Goal: Check status: Check status

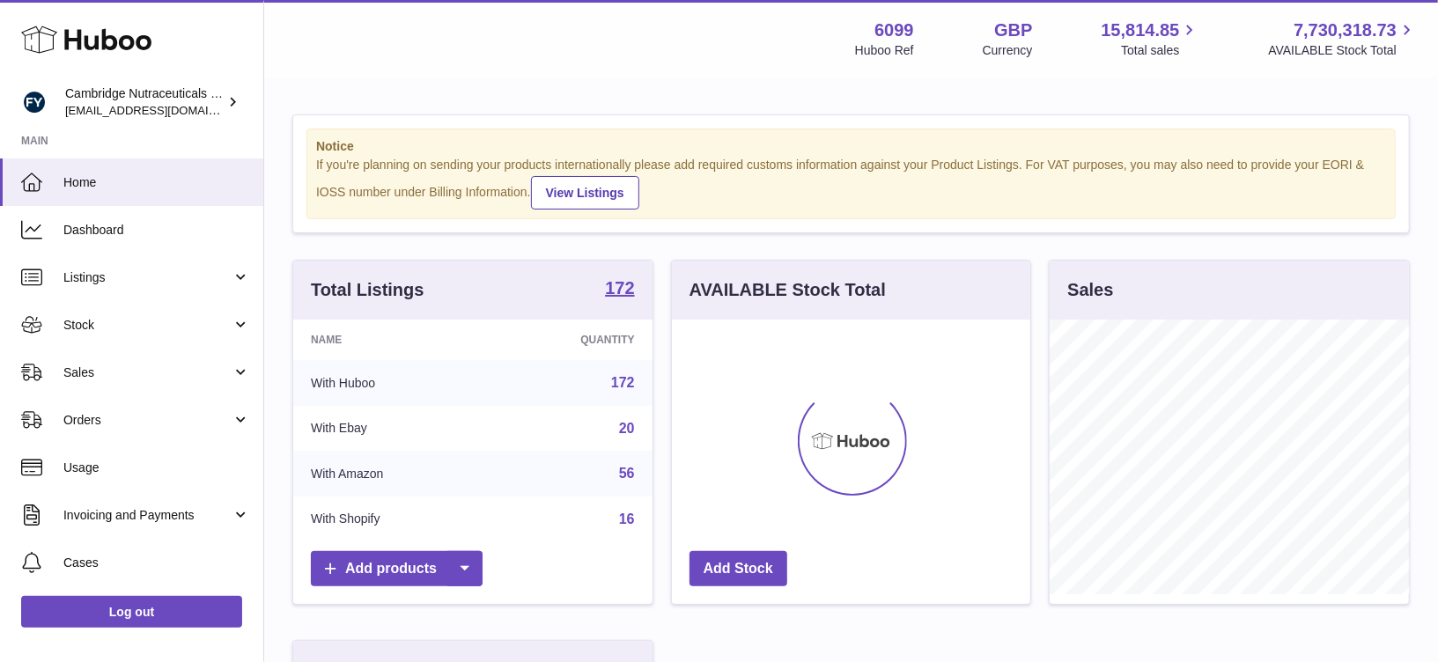
scroll to position [274, 359]
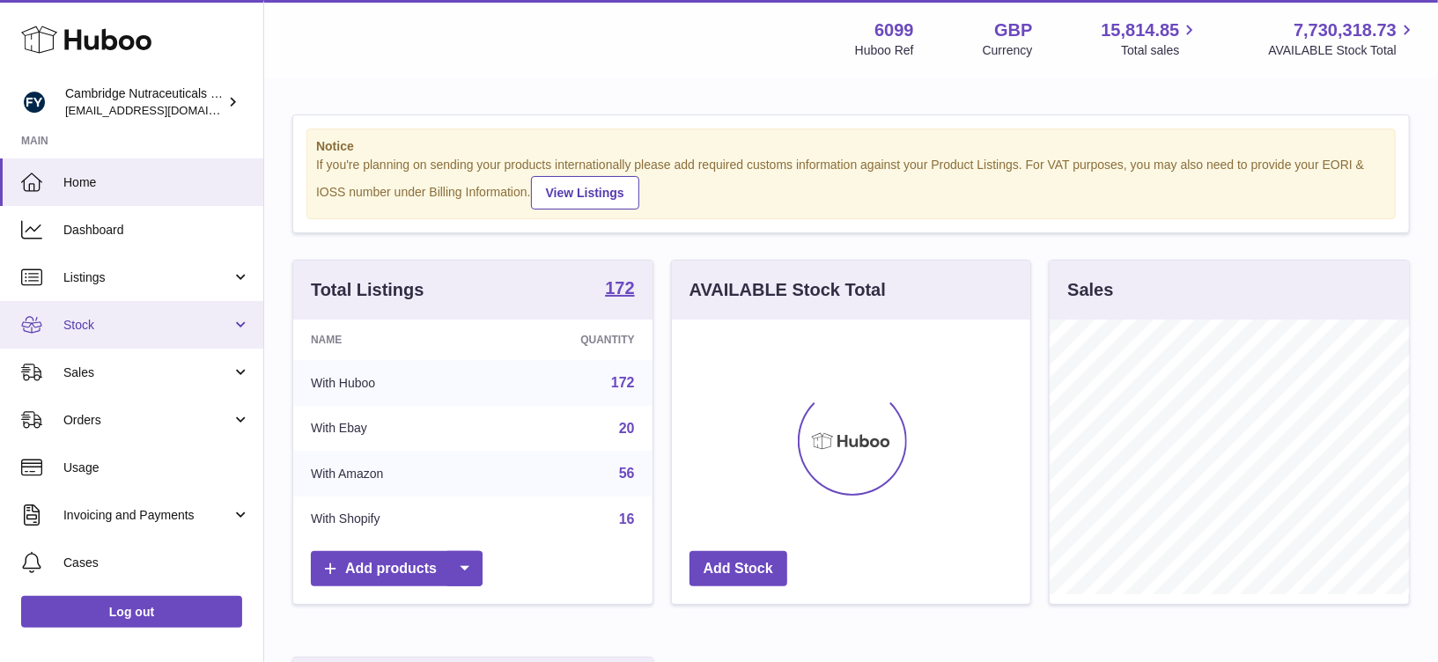
click at [76, 313] on link "Stock" at bounding box center [131, 325] width 263 height 48
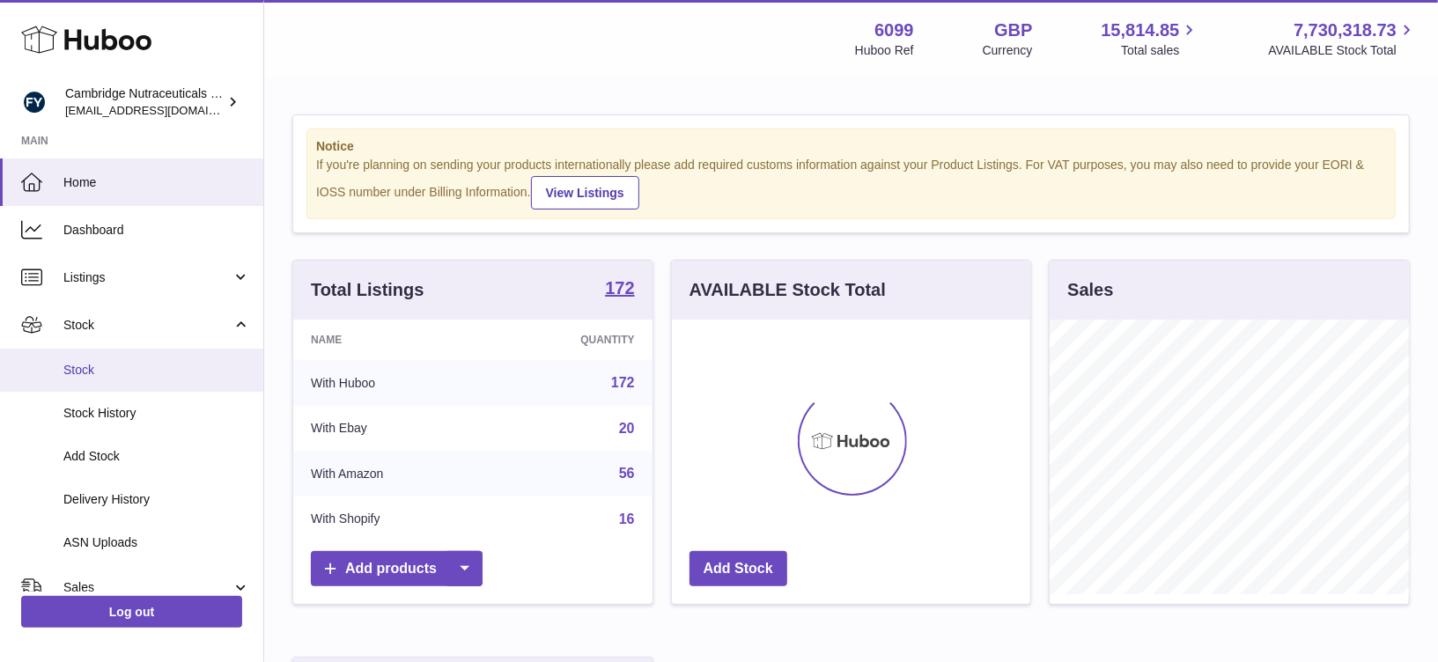
click at [83, 369] on span "Stock" at bounding box center [156, 370] width 187 height 17
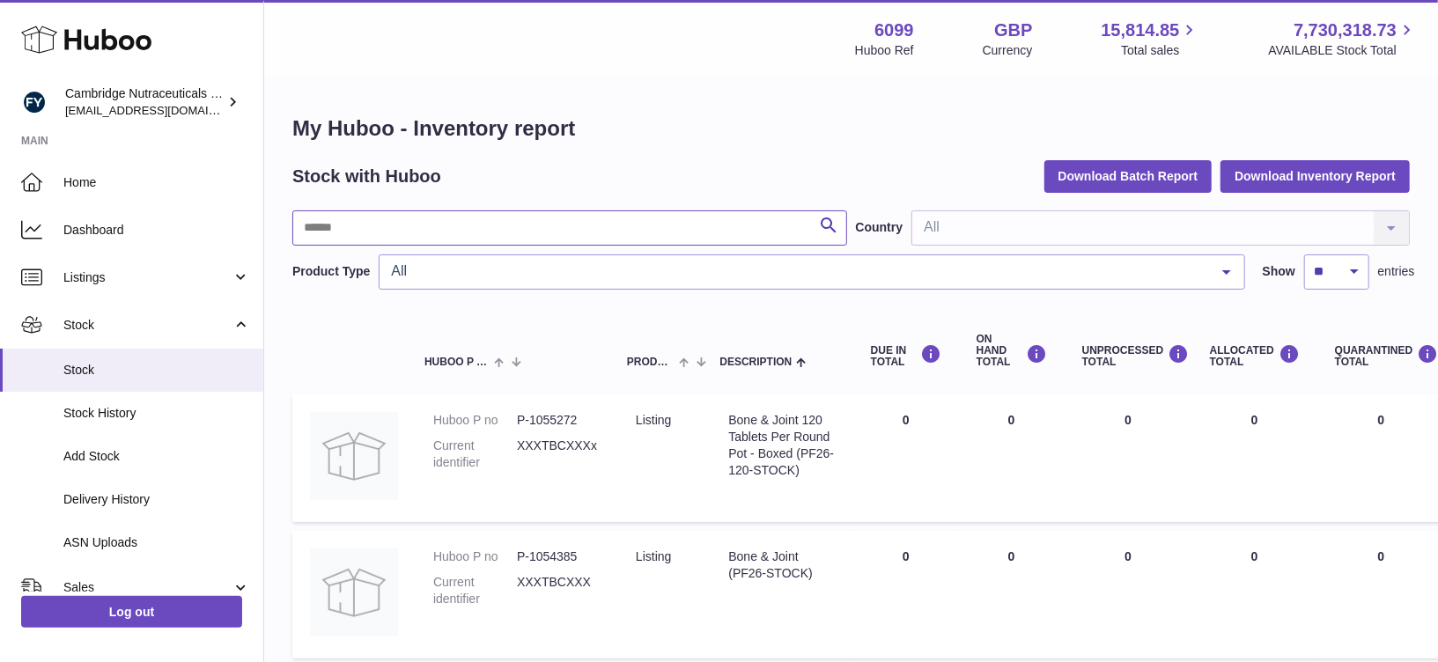
click at [380, 223] on input "text" at bounding box center [569, 227] width 555 height 35
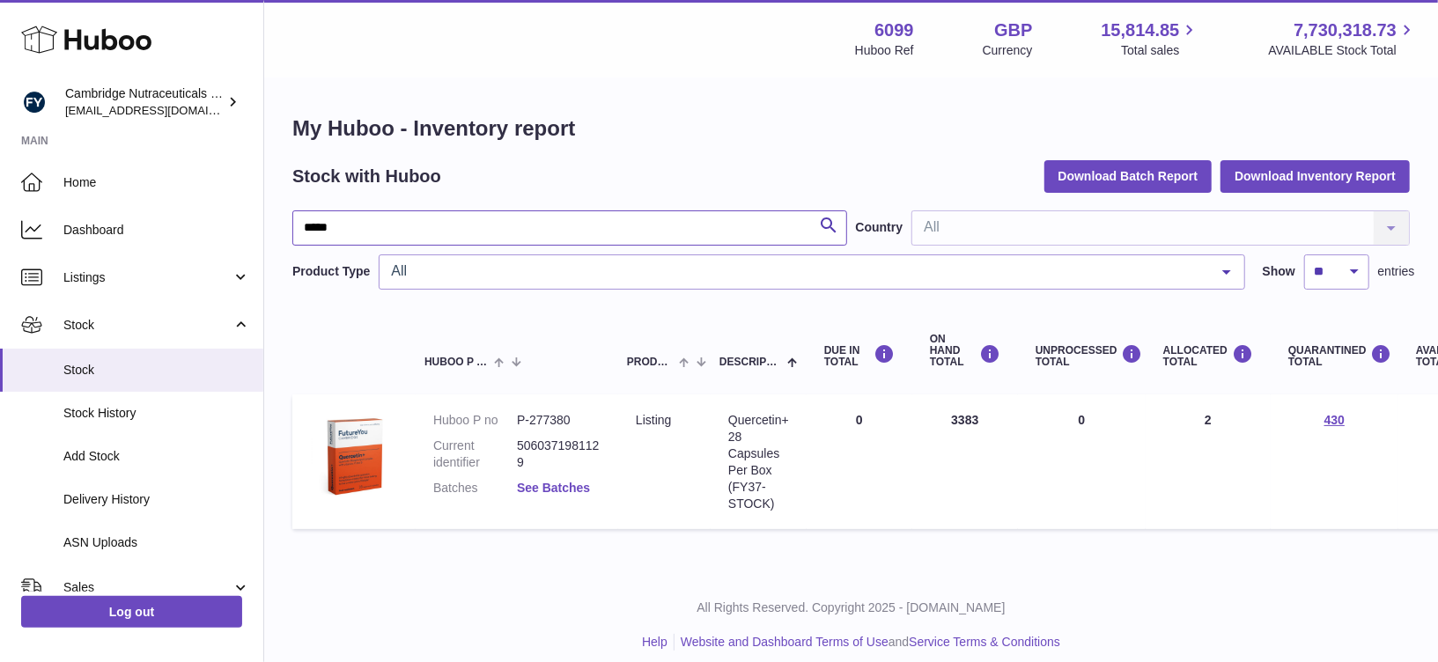
type input "*****"
click at [536, 483] on link "See Batches" at bounding box center [553, 488] width 73 height 14
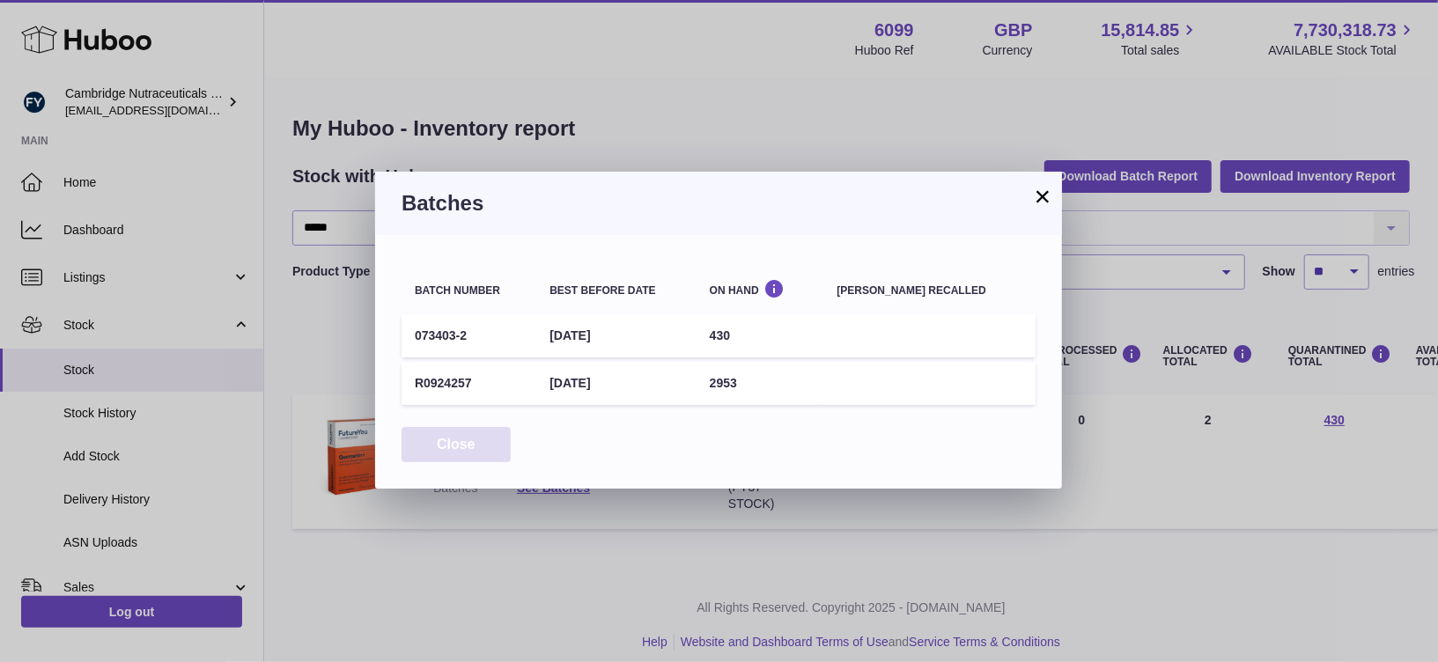
click at [491, 438] on button "Close" at bounding box center [456, 445] width 109 height 36
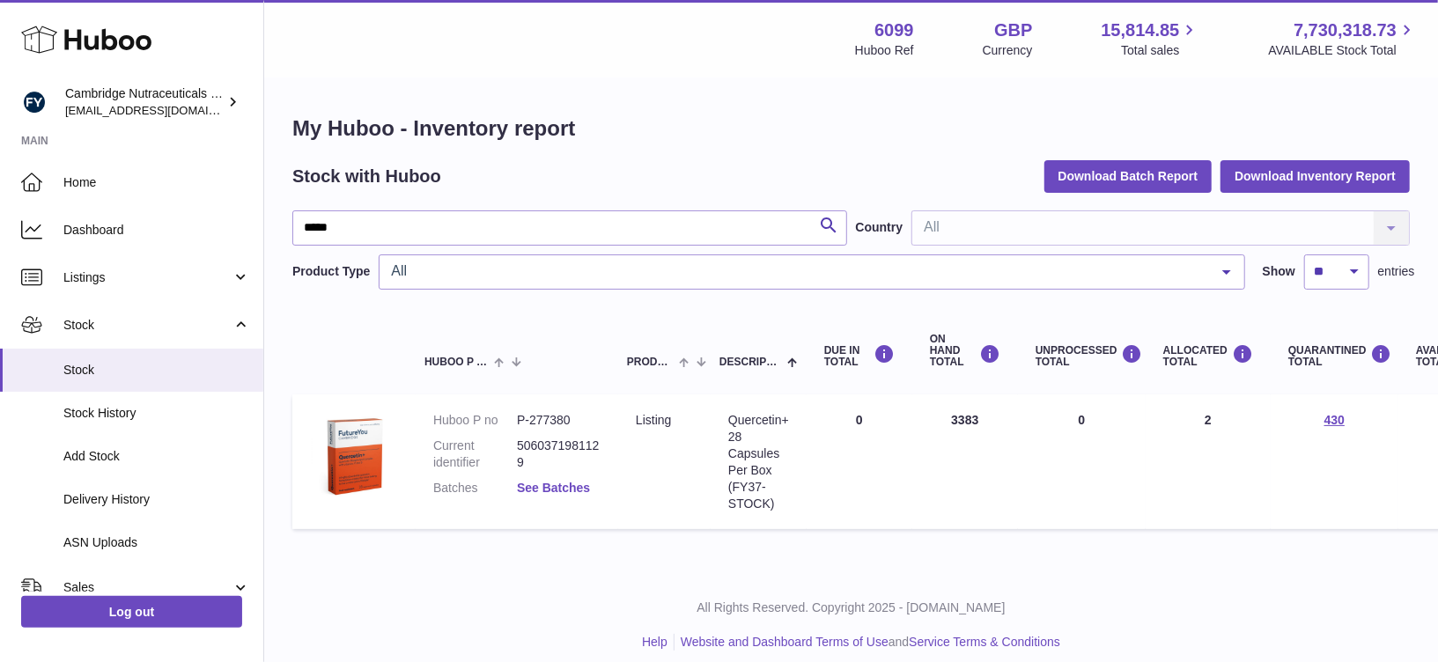
click at [564, 488] on link "See Batches" at bounding box center [553, 488] width 73 height 14
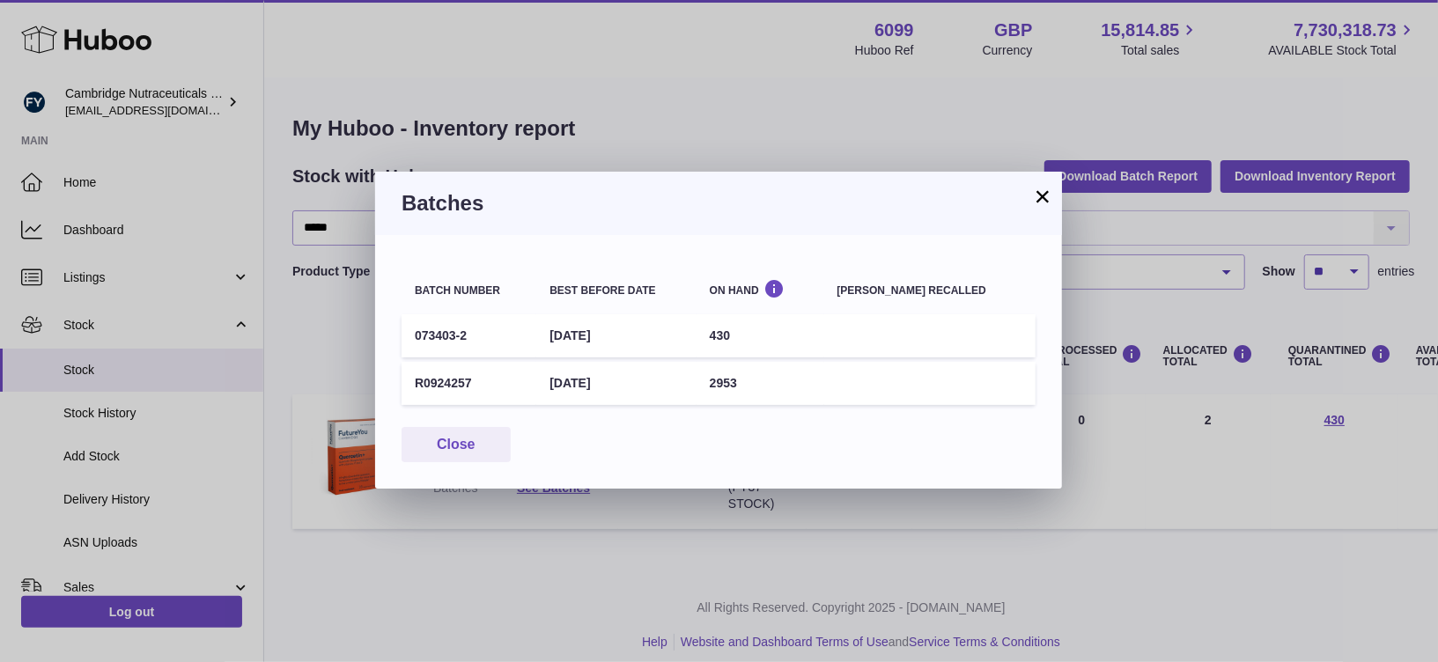
drag, startPoint x: 742, startPoint y: 386, endPoint x: 786, endPoint y: 381, distance: 44.2
click at [786, 381] on td "2953" at bounding box center [761, 383] width 128 height 43
click at [446, 443] on button "Close" at bounding box center [456, 445] width 109 height 36
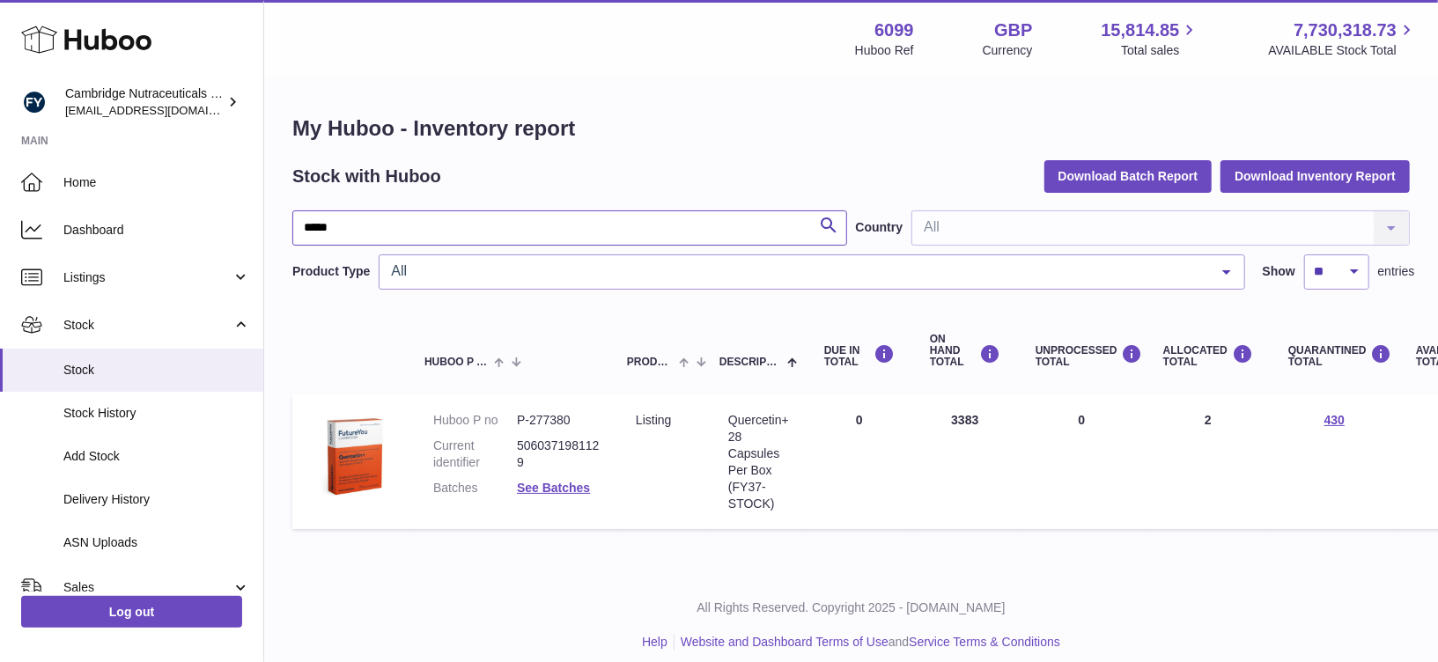
click at [453, 217] on input "*****" at bounding box center [569, 227] width 555 height 35
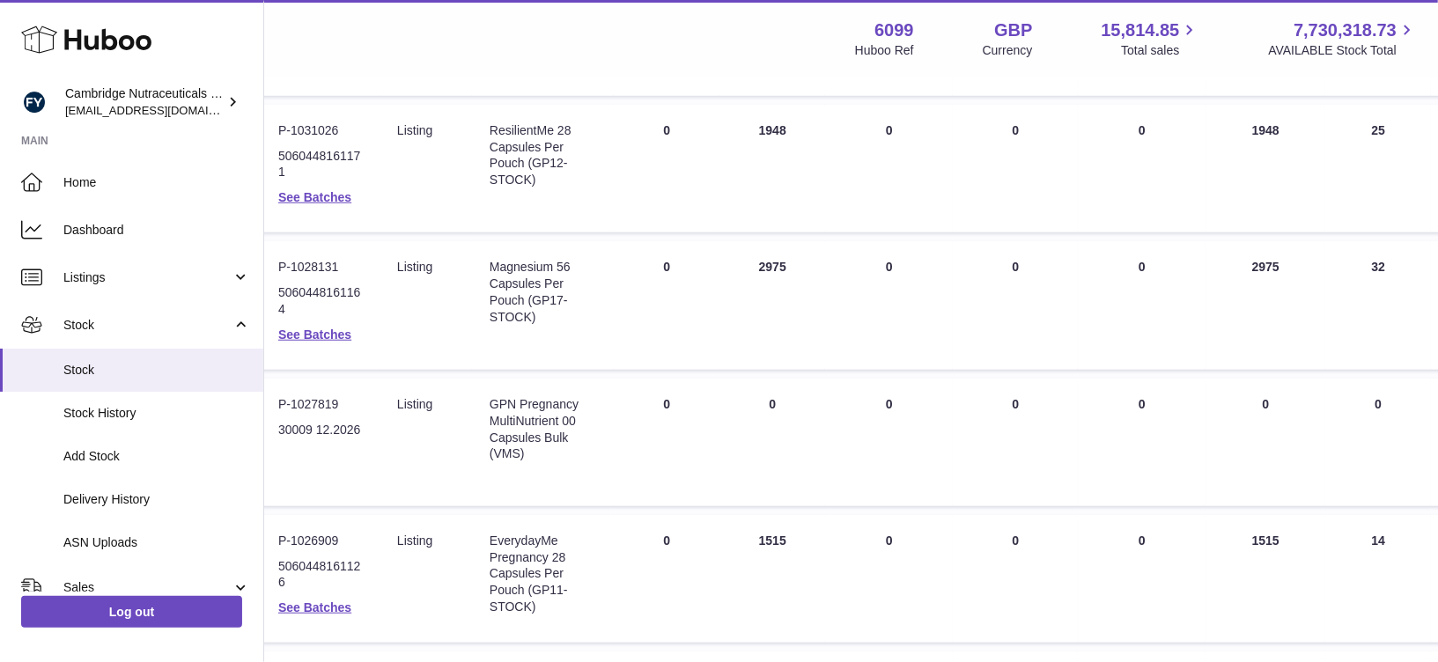
scroll to position [807, 239]
type input "**"
click at [312, 203] on link "See Batches" at bounding box center [314, 195] width 73 height 14
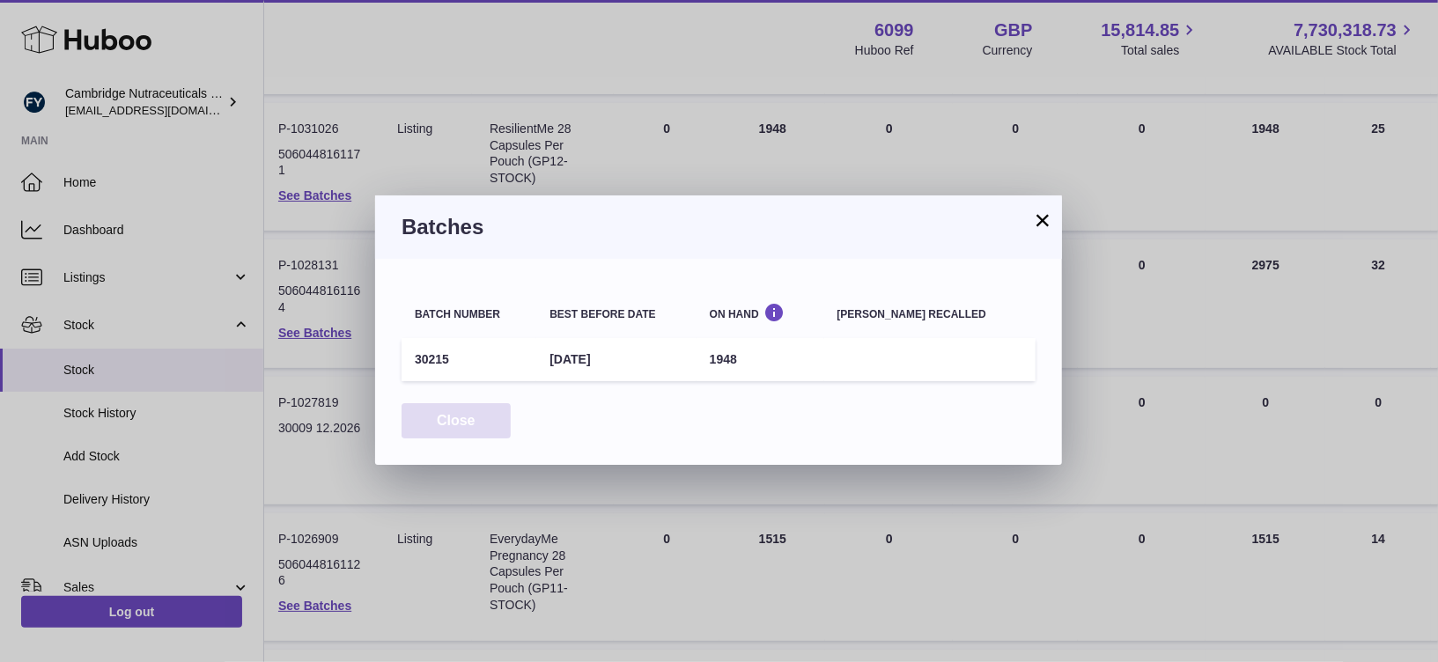
click at [435, 425] on button "Close" at bounding box center [456, 421] width 109 height 36
